Goal: Information Seeking & Learning: Learn about a topic

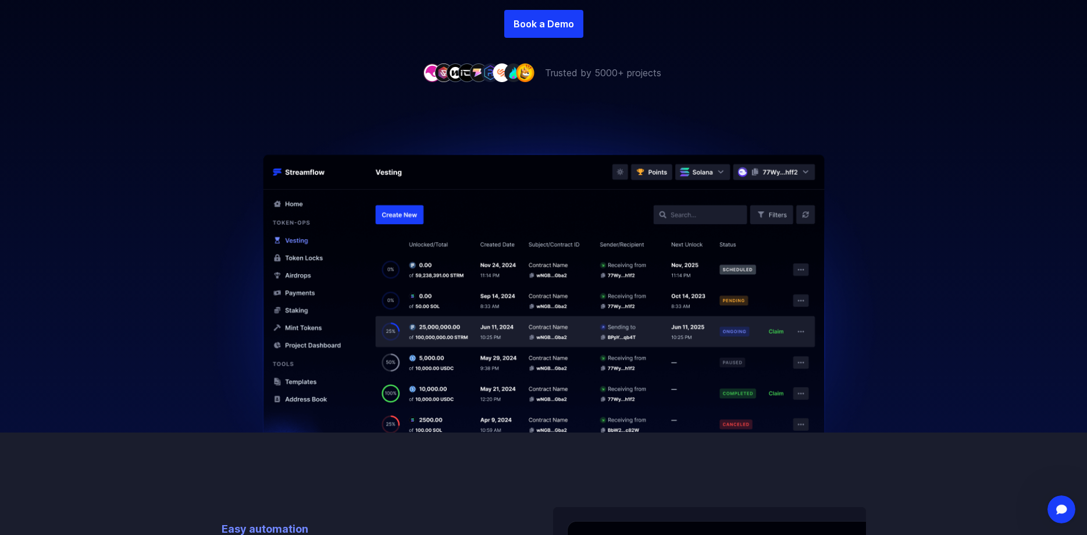
scroll to position [298, 0]
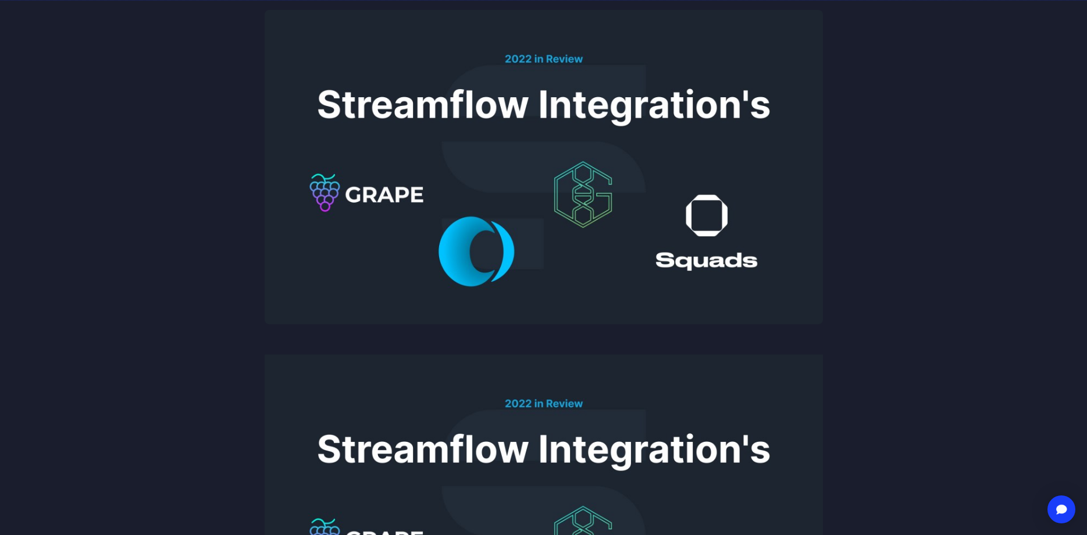
scroll to position [198, 0]
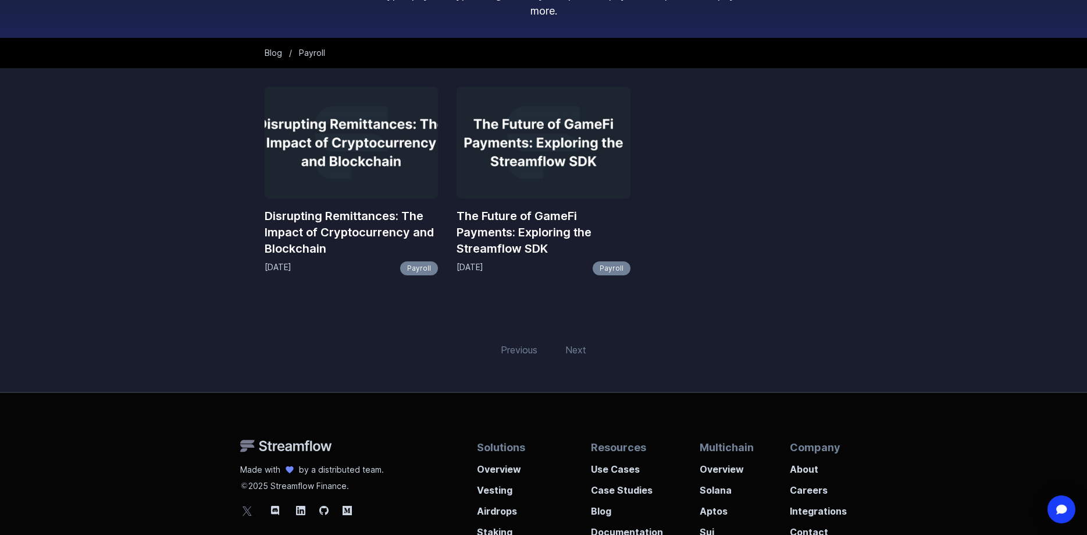
scroll to position [120, 0]
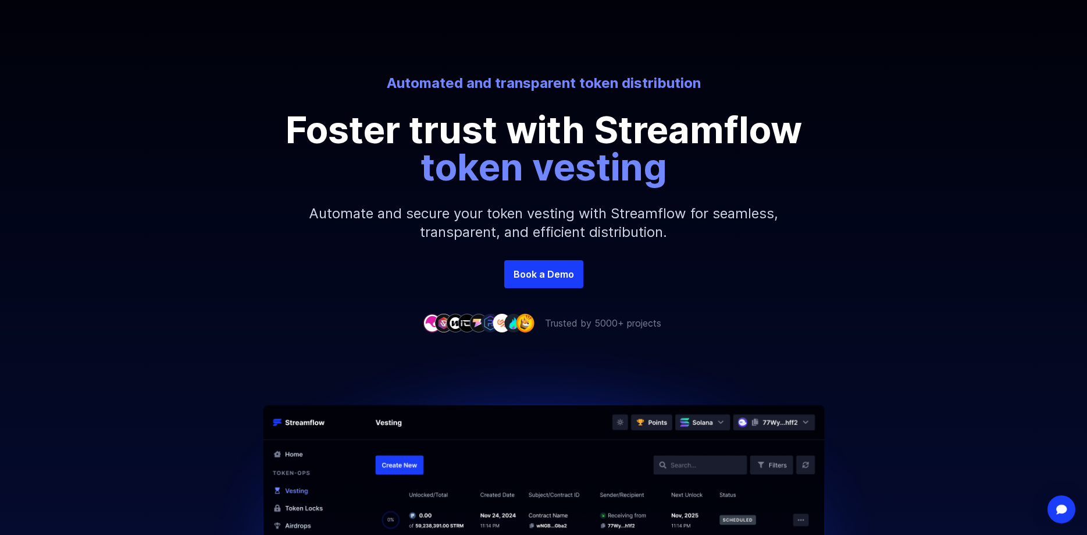
scroll to position [91, 0]
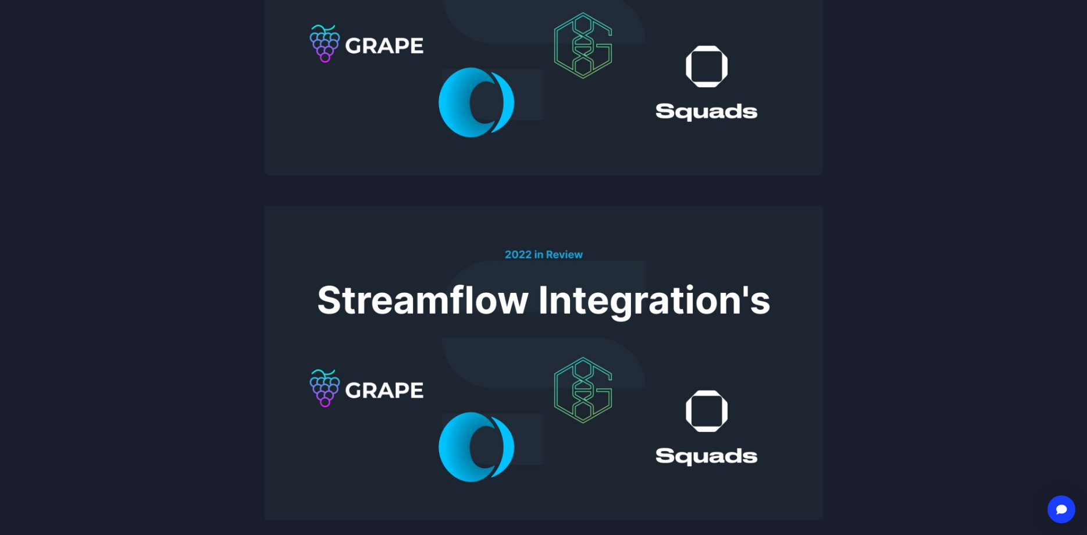
scroll to position [330, 0]
